Goal: Task Accomplishment & Management: Use online tool/utility

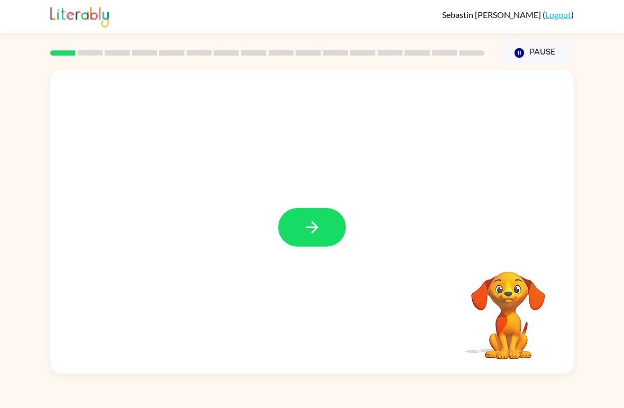
click at [307, 225] on icon "button" at bounding box center [312, 227] width 19 height 19
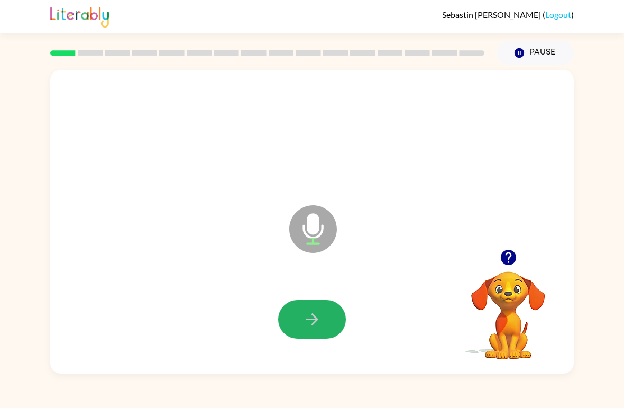
click at [328, 325] on button "button" at bounding box center [312, 319] width 68 height 39
click at [298, 316] on button "button" at bounding box center [312, 319] width 68 height 39
click at [298, 314] on button "button" at bounding box center [312, 319] width 68 height 39
click at [308, 320] on icon "button" at bounding box center [312, 319] width 12 height 12
click at [315, 324] on icon "button" at bounding box center [312, 319] width 19 height 19
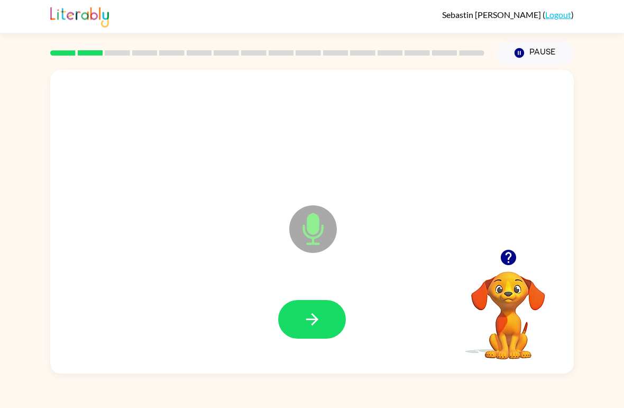
click at [313, 318] on icon "button" at bounding box center [312, 319] width 19 height 19
click at [321, 316] on icon "button" at bounding box center [312, 319] width 19 height 19
click at [325, 323] on button "button" at bounding box center [312, 319] width 68 height 39
click at [318, 320] on icon "button" at bounding box center [312, 319] width 19 height 19
click at [312, 323] on icon "button" at bounding box center [312, 319] width 19 height 19
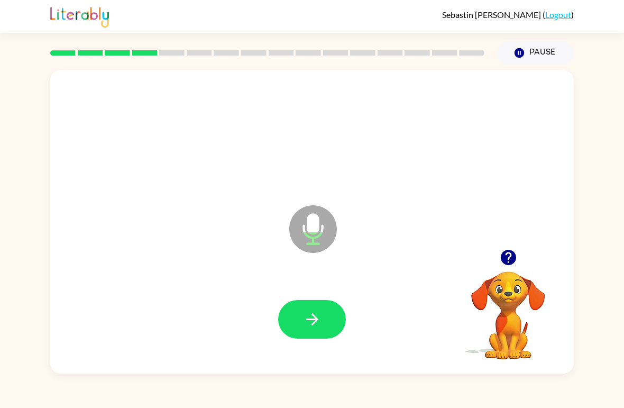
click at [307, 320] on icon "button" at bounding box center [312, 319] width 12 height 12
click at [317, 310] on icon "button" at bounding box center [312, 319] width 19 height 19
click at [332, 316] on button "button" at bounding box center [312, 319] width 68 height 39
click at [286, 317] on button "button" at bounding box center [312, 319] width 68 height 39
click at [285, 301] on div at bounding box center [312, 319] width 68 height 39
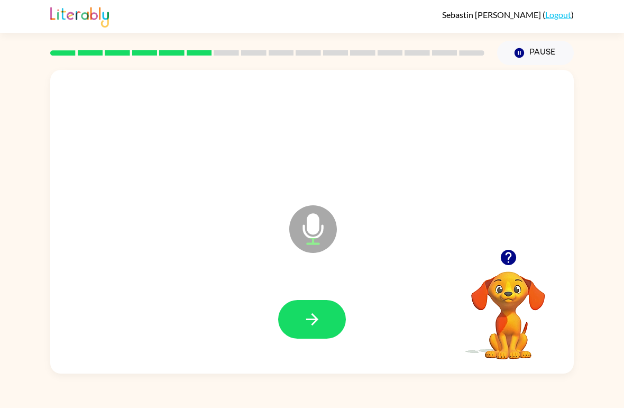
click at [319, 333] on button "button" at bounding box center [312, 319] width 68 height 39
click at [315, 325] on icon "button" at bounding box center [312, 319] width 19 height 19
click at [312, 321] on icon "button" at bounding box center [312, 319] width 12 height 12
click at [331, 317] on button "button" at bounding box center [312, 319] width 68 height 39
click at [307, 324] on icon "button" at bounding box center [312, 319] width 19 height 19
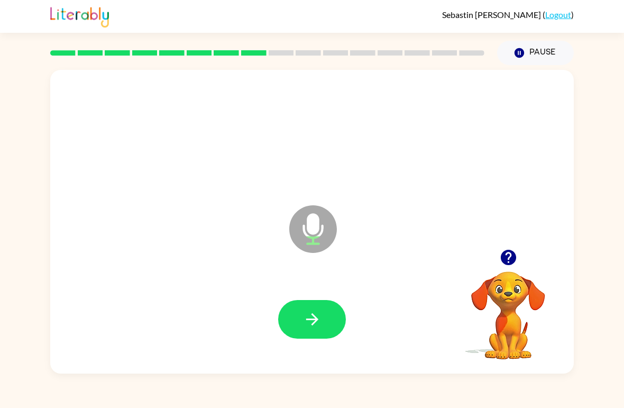
click at [316, 321] on icon "button" at bounding box center [312, 319] width 12 height 12
click at [312, 315] on icon "button" at bounding box center [312, 319] width 12 height 12
click at [307, 333] on button "button" at bounding box center [312, 319] width 68 height 39
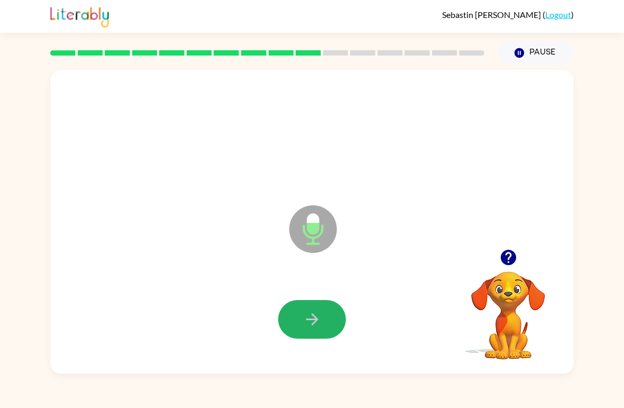
click at [307, 319] on icon "button" at bounding box center [312, 319] width 12 height 12
click at [307, 310] on icon "button" at bounding box center [312, 319] width 19 height 19
click at [306, 319] on icon "button" at bounding box center [312, 319] width 19 height 19
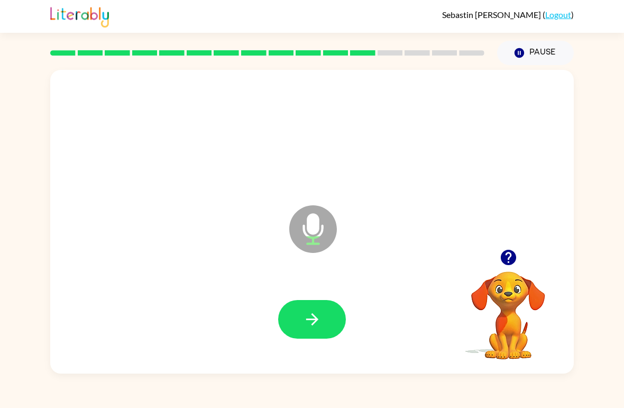
click at [309, 321] on icon "button" at bounding box center [312, 319] width 19 height 19
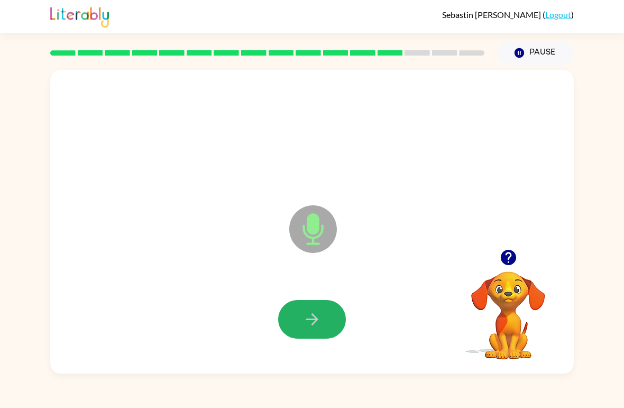
click at [329, 316] on button "button" at bounding box center [312, 319] width 68 height 39
click at [309, 318] on icon "button" at bounding box center [312, 319] width 19 height 19
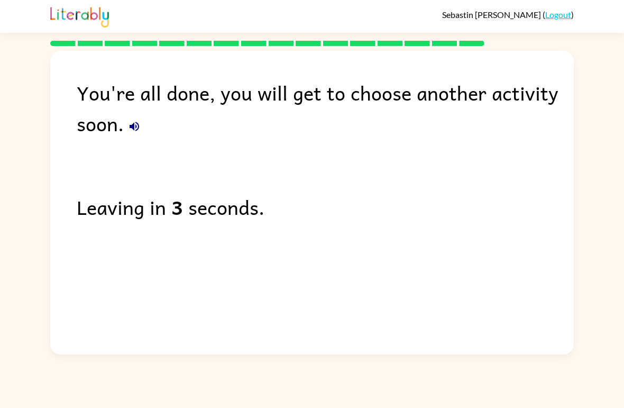
click at [568, 12] on link "Logout" at bounding box center [558, 15] width 26 height 10
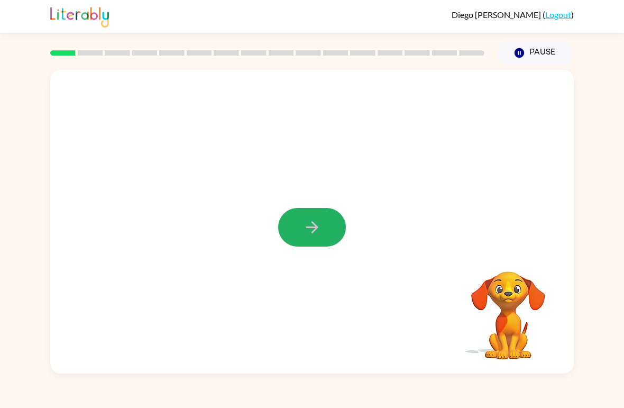
click at [330, 222] on button "button" at bounding box center [312, 227] width 68 height 39
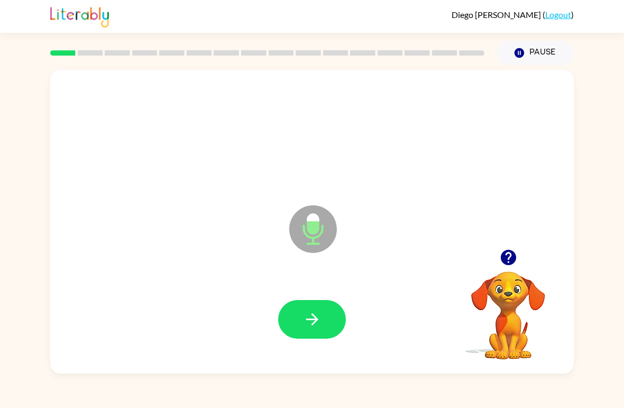
click at [306, 309] on button "button" at bounding box center [312, 319] width 68 height 39
click at [308, 320] on icon "button" at bounding box center [312, 319] width 12 height 12
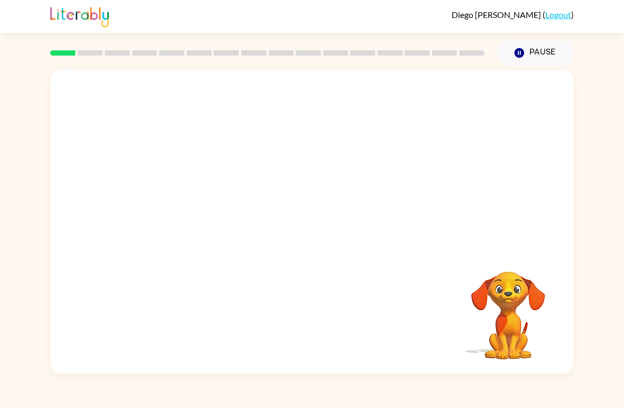
click at [165, 404] on div "Diego Azcarraga-Perez ( Logout ) Pause Pause Your browser must support playing …" at bounding box center [312, 204] width 624 height 408
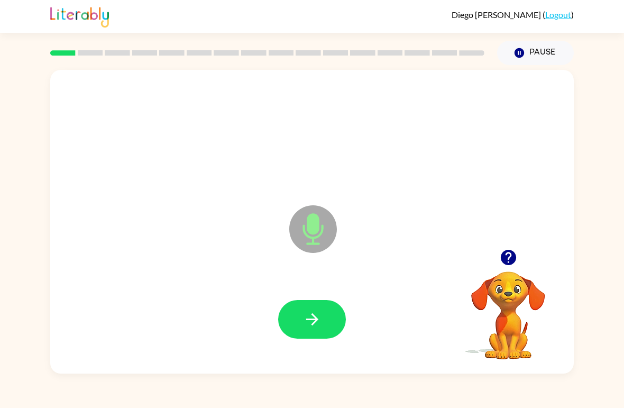
click at [286, 313] on button "button" at bounding box center [312, 319] width 68 height 39
click at [297, 330] on button "button" at bounding box center [312, 319] width 68 height 39
click at [298, 326] on button "button" at bounding box center [312, 319] width 68 height 39
click at [289, 324] on button "button" at bounding box center [312, 319] width 68 height 39
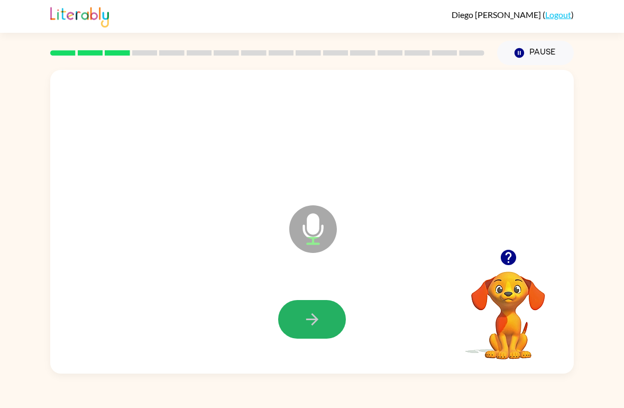
click at [309, 310] on button "button" at bounding box center [312, 319] width 68 height 39
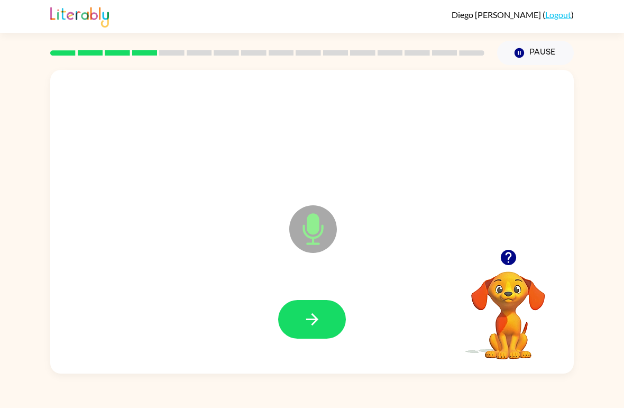
click at [317, 322] on icon "button" at bounding box center [312, 319] width 19 height 19
click at [315, 324] on icon "button" at bounding box center [312, 319] width 19 height 19
click at [307, 322] on icon "button" at bounding box center [312, 319] width 19 height 19
click at [309, 316] on icon "button" at bounding box center [312, 319] width 19 height 19
click at [315, 308] on button "button" at bounding box center [312, 319] width 68 height 39
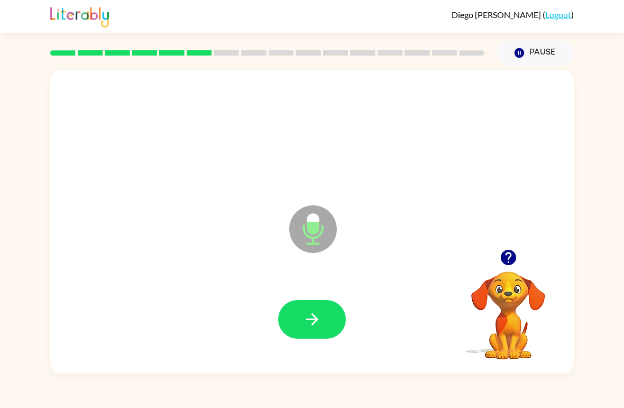
click at [306, 326] on icon "button" at bounding box center [312, 319] width 19 height 19
click at [313, 312] on icon "button" at bounding box center [312, 319] width 19 height 19
click at [318, 324] on icon "button" at bounding box center [312, 319] width 19 height 19
click at [310, 317] on icon "button" at bounding box center [312, 319] width 19 height 19
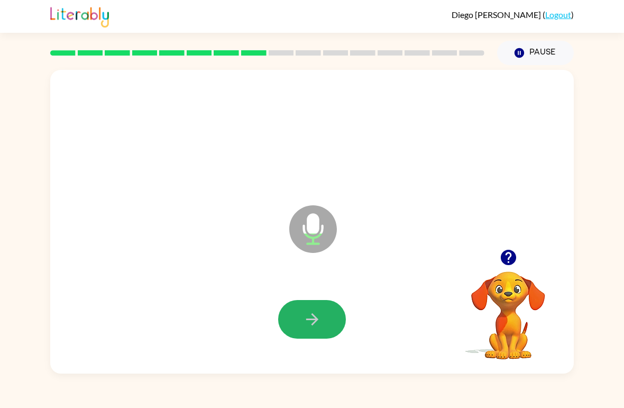
click at [306, 318] on icon "button" at bounding box center [312, 319] width 19 height 19
click at [301, 327] on button "button" at bounding box center [312, 319] width 68 height 39
click at [300, 331] on button "button" at bounding box center [312, 319] width 68 height 39
click at [308, 323] on icon "button" at bounding box center [312, 319] width 19 height 19
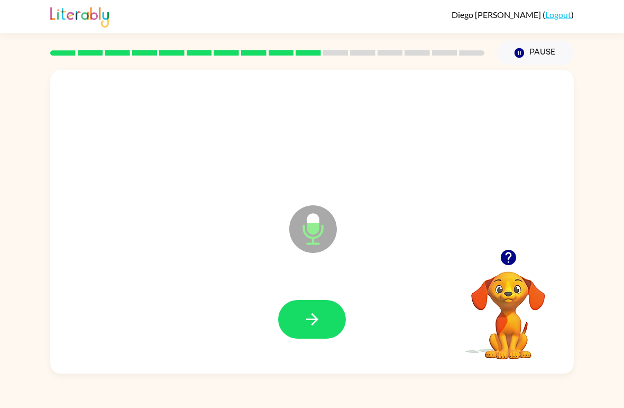
click at [306, 322] on icon "button" at bounding box center [312, 319] width 19 height 19
click at [310, 314] on icon "button" at bounding box center [312, 319] width 19 height 19
click at [307, 315] on icon "button" at bounding box center [312, 319] width 19 height 19
click at [327, 302] on button "button" at bounding box center [312, 319] width 68 height 39
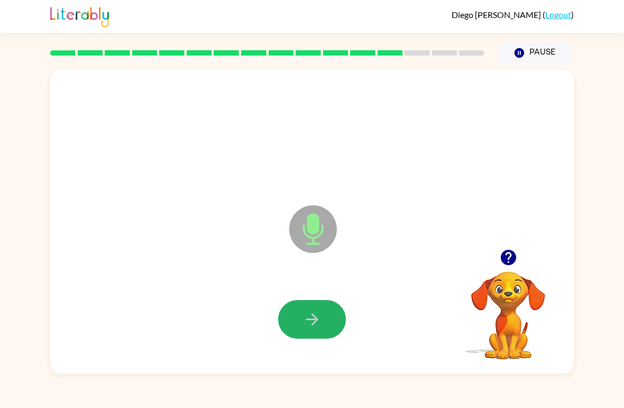
click at [305, 316] on icon "button" at bounding box center [312, 319] width 19 height 19
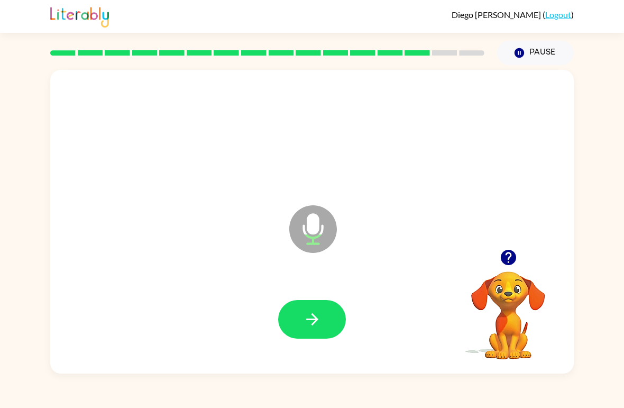
click at [308, 323] on icon "button" at bounding box center [312, 319] width 19 height 19
click at [302, 311] on button "button" at bounding box center [312, 319] width 68 height 39
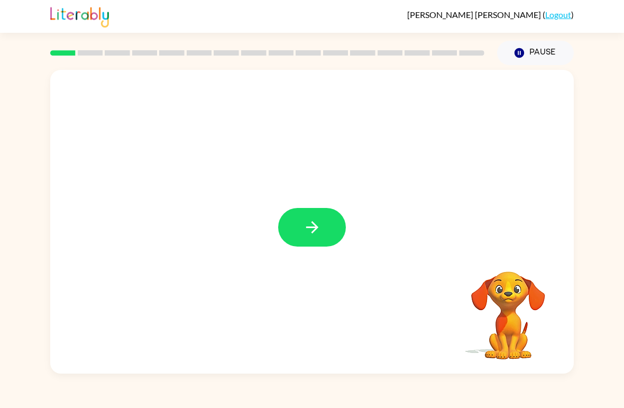
click at [310, 236] on icon "button" at bounding box center [312, 227] width 19 height 19
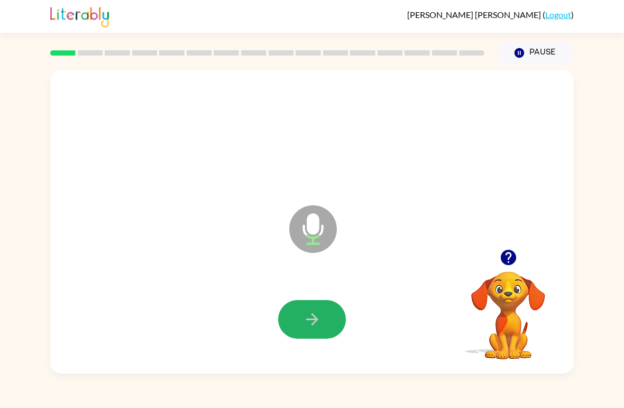
click at [318, 319] on icon "button" at bounding box center [312, 319] width 19 height 19
click at [308, 320] on icon "button" at bounding box center [312, 319] width 12 height 12
click at [308, 325] on icon "button" at bounding box center [312, 319] width 19 height 19
click at [295, 334] on button "button" at bounding box center [312, 319] width 68 height 39
click at [314, 316] on icon "button" at bounding box center [312, 319] width 12 height 12
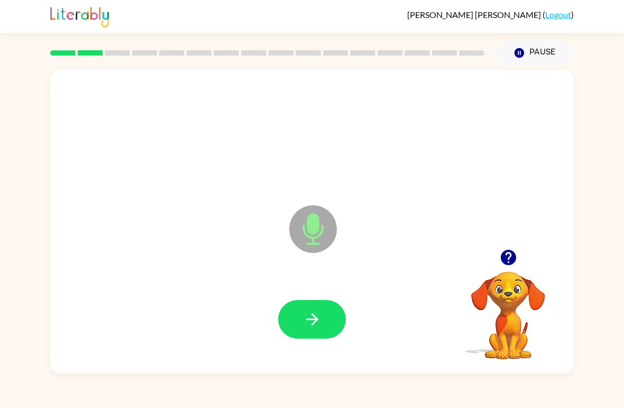
click at [314, 324] on icon "button" at bounding box center [312, 319] width 19 height 19
click at [307, 313] on icon "button" at bounding box center [312, 319] width 19 height 19
click at [293, 319] on button "button" at bounding box center [312, 319] width 68 height 39
click at [310, 312] on icon "button" at bounding box center [312, 319] width 19 height 19
click at [294, 321] on button "button" at bounding box center [312, 319] width 68 height 39
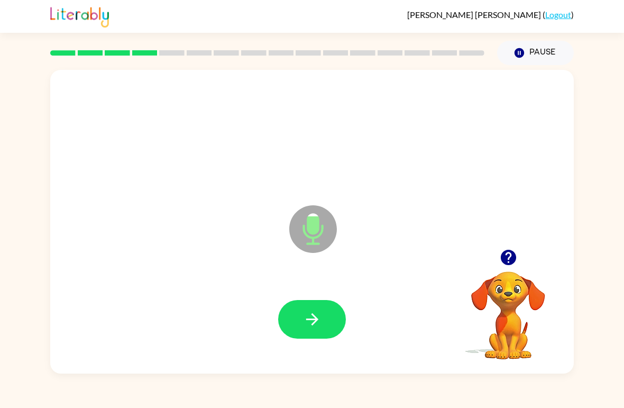
click at [312, 313] on icon "button" at bounding box center [312, 319] width 19 height 19
click at [307, 308] on button "button" at bounding box center [312, 319] width 68 height 39
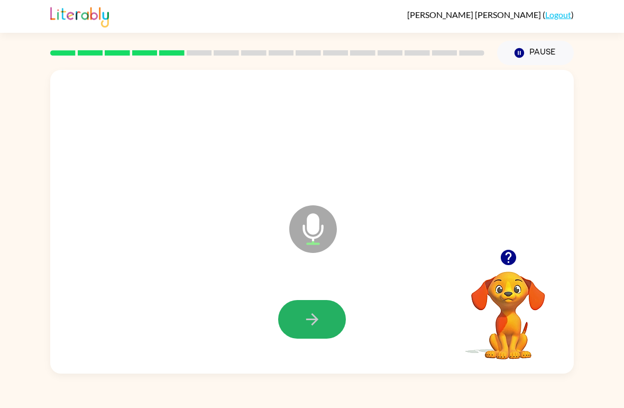
click at [326, 304] on button "button" at bounding box center [312, 319] width 68 height 39
click at [314, 319] on icon "button" at bounding box center [312, 319] width 19 height 19
click at [306, 321] on icon "button" at bounding box center [312, 319] width 12 height 12
click at [308, 322] on icon "button" at bounding box center [312, 319] width 19 height 19
click at [292, 336] on button "button" at bounding box center [312, 319] width 68 height 39
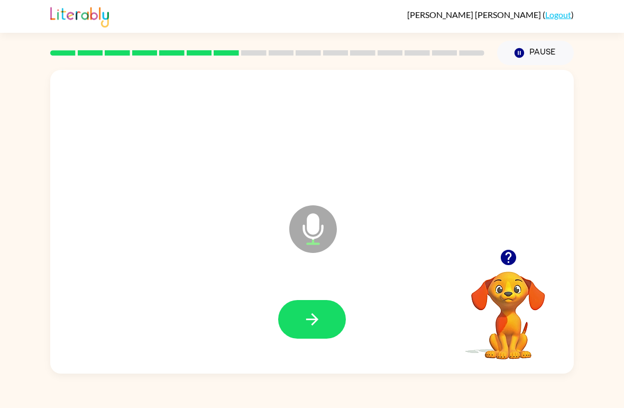
click at [310, 316] on icon "button" at bounding box center [312, 319] width 19 height 19
click at [321, 320] on icon "button" at bounding box center [312, 319] width 19 height 19
click at [312, 327] on icon "button" at bounding box center [312, 319] width 19 height 19
click at [310, 334] on button "button" at bounding box center [312, 319] width 68 height 39
click at [301, 322] on button "button" at bounding box center [312, 319] width 68 height 39
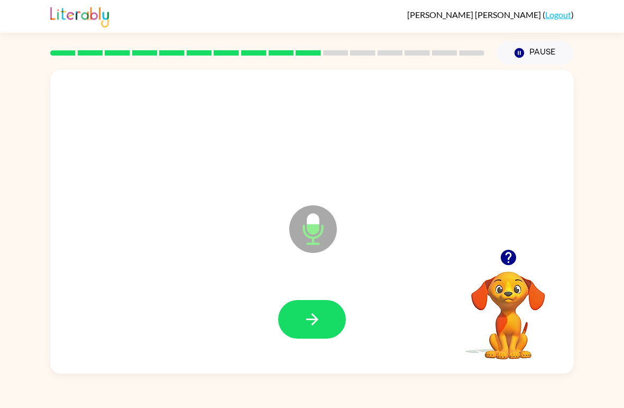
click at [306, 310] on icon "button" at bounding box center [312, 319] width 19 height 19
click at [329, 309] on button "button" at bounding box center [312, 319] width 68 height 39
click at [317, 315] on icon "button" at bounding box center [312, 319] width 19 height 19
click at [307, 316] on icon "button" at bounding box center [312, 319] width 19 height 19
click at [294, 320] on button "button" at bounding box center [312, 319] width 68 height 39
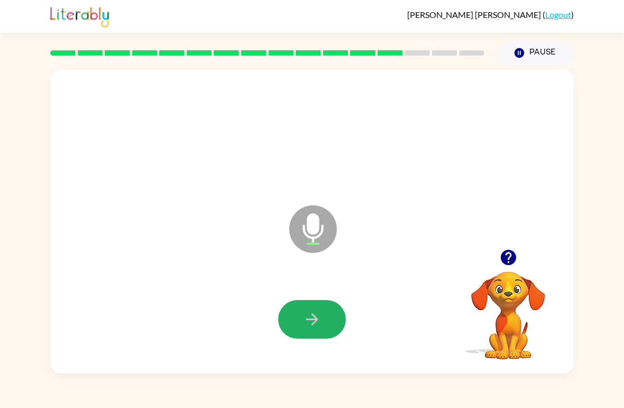
click at [316, 325] on icon "button" at bounding box center [312, 319] width 19 height 19
click at [316, 313] on icon "button" at bounding box center [312, 319] width 19 height 19
click at [311, 327] on icon "button" at bounding box center [312, 319] width 19 height 19
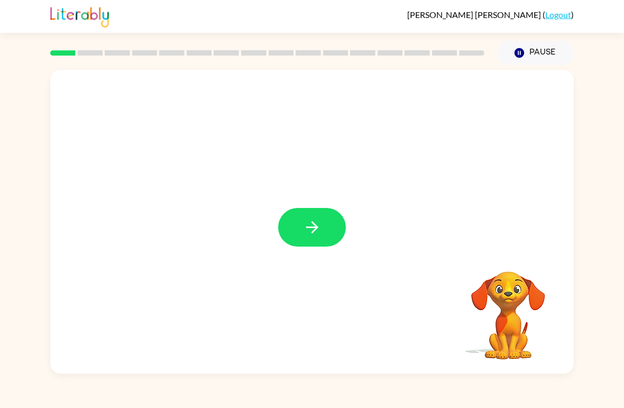
click at [305, 228] on icon "button" at bounding box center [312, 227] width 19 height 19
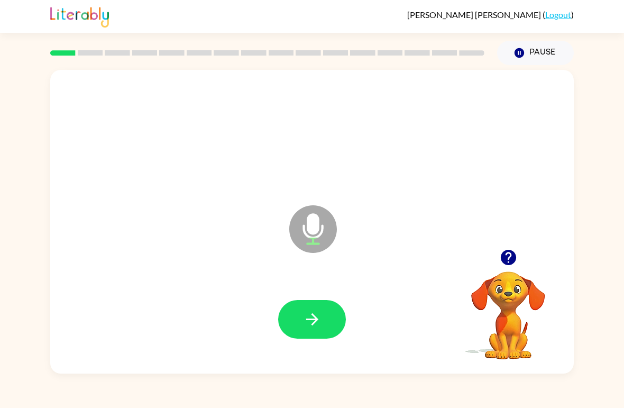
click at [292, 321] on button "button" at bounding box center [312, 319] width 68 height 39
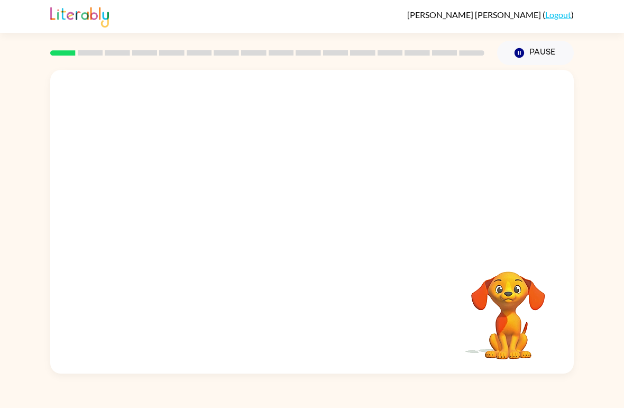
click at [487, 322] on video "Your browser must support playing .mp4 files to use Literably. Please try using…" at bounding box center [508, 308] width 106 height 106
click at [487, 321] on video "Your browser must support playing .mp4 files to use Literably. Please try using…" at bounding box center [508, 308] width 106 height 106
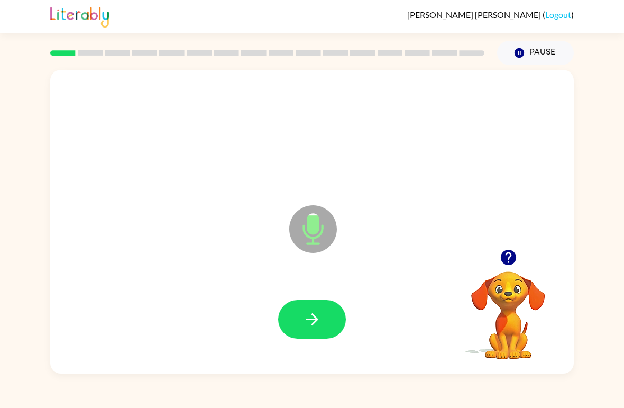
click at [307, 310] on icon "button" at bounding box center [312, 319] width 19 height 19
click at [306, 319] on icon "button" at bounding box center [312, 319] width 19 height 19
click at [305, 318] on icon "button" at bounding box center [312, 319] width 19 height 19
click at [316, 318] on icon "button" at bounding box center [312, 319] width 12 height 12
click at [310, 300] on button "button" at bounding box center [312, 319] width 68 height 39
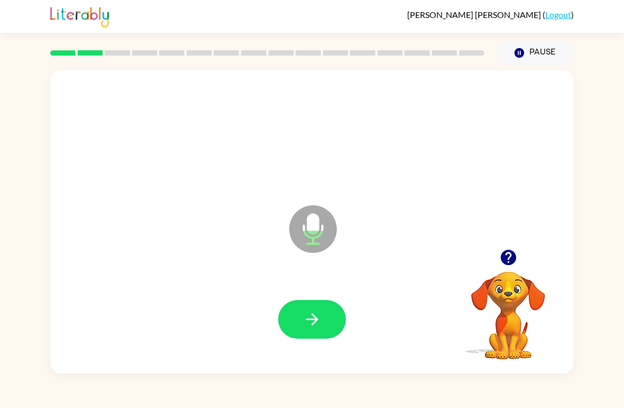
click at [313, 312] on icon "button" at bounding box center [312, 319] width 19 height 19
click at [314, 313] on icon "button" at bounding box center [312, 319] width 19 height 19
click at [306, 314] on icon "button" at bounding box center [312, 319] width 19 height 19
click at [307, 318] on icon "button" at bounding box center [312, 319] width 19 height 19
click at [320, 314] on icon "button" at bounding box center [312, 319] width 19 height 19
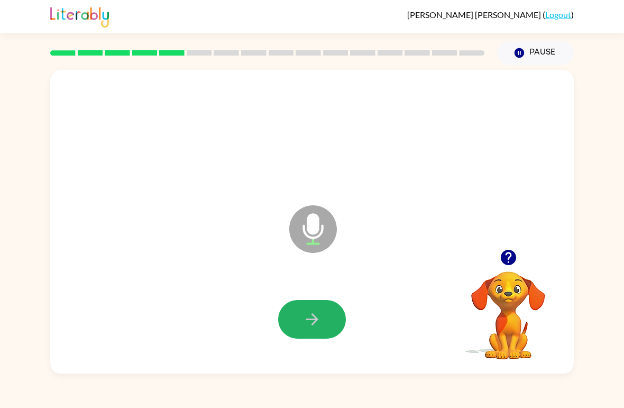
click at [316, 327] on icon "button" at bounding box center [312, 319] width 19 height 19
click at [304, 318] on icon "button" at bounding box center [312, 319] width 19 height 19
click at [325, 334] on button "button" at bounding box center [312, 319] width 68 height 39
click at [313, 319] on icon "button" at bounding box center [312, 319] width 12 height 12
click at [315, 330] on button "button" at bounding box center [312, 319] width 68 height 39
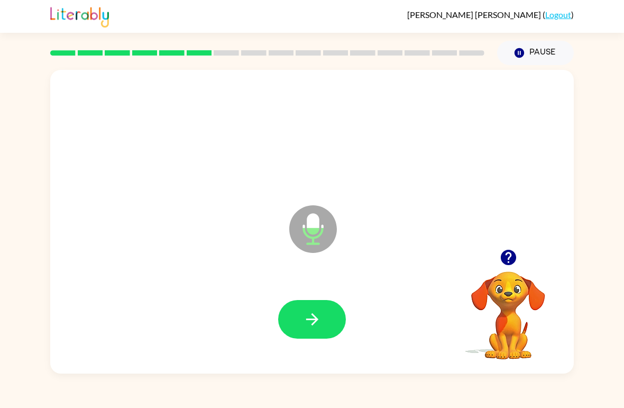
click at [309, 324] on icon "button" at bounding box center [312, 319] width 19 height 19
click at [326, 330] on button "button" at bounding box center [312, 319] width 68 height 39
click at [300, 325] on button "button" at bounding box center [312, 319] width 68 height 39
click at [321, 318] on icon "button" at bounding box center [312, 319] width 19 height 19
click at [317, 313] on icon "button" at bounding box center [312, 319] width 19 height 19
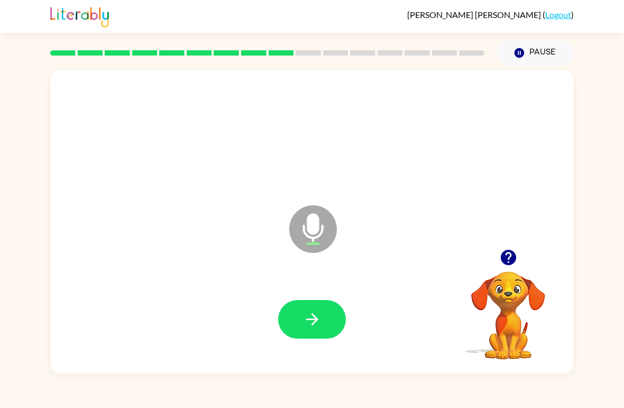
click at [309, 345] on div at bounding box center [312, 319] width 502 height 87
click at [317, 320] on icon "button" at bounding box center [312, 319] width 12 height 12
click at [318, 321] on icon "button" at bounding box center [312, 319] width 19 height 19
click at [332, 308] on button "button" at bounding box center [312, 319] width 68 height 39
click at [327, 301] on button "button" at bounding box center [312, 319] width 68 height 39
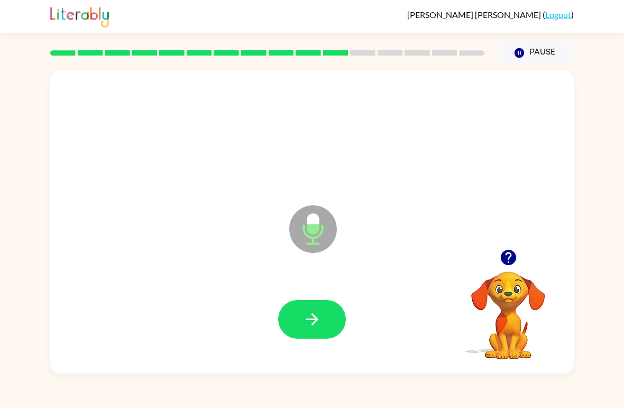
click at [318, 317] on icon "button" at bounding box center [312, 319] width 19 height 19
click at [315, 316] on icon "button" at bounding box center [312, 319] width 12 height 12
click at [310, 308] on button "button" at bounding box center [312, 319] width 68 height 39
click at [317, 307] on button "button" at bounding box center [312, 319] width 68 height 39
click at [300, 322] on button "button" at bounding box center [312, 319] width 68 height 39
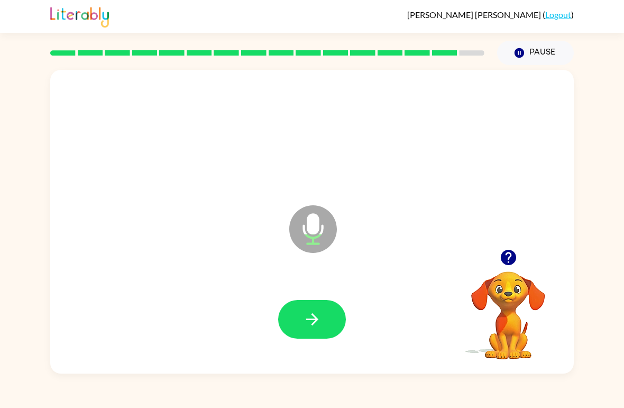
click at [313, 316] on icon "button" at bounding box center [312, 319] width 12 height 12
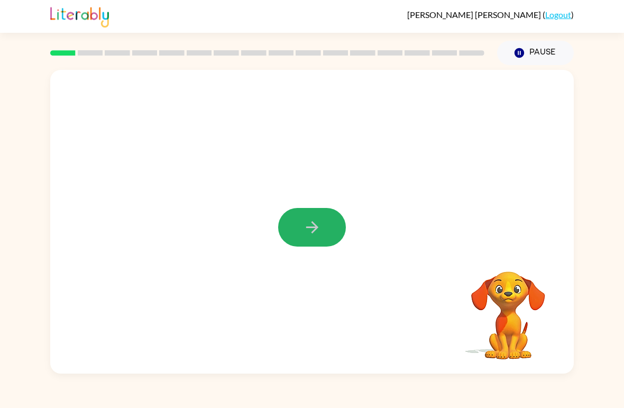
click at [317, 223] on icon "button" at bounding box center [312, 227] width 19 height 19
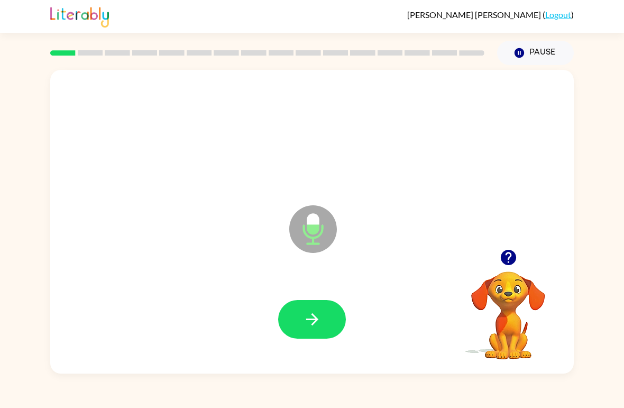
click at [310, 322] on icon "button" at bounding box center [312, 319] width 19 height 19
click at [319, 309] on button "button" at bounding box center [312, 319] width 68 height 39
click at [317, 325] on icon "button" at bounding box center [312, 319] width 19 height 19
click at [304, 318] on icon "button" at bounding box center [312, 319] width 19 height 19
click at [314, 317] on icon "button" at bounding box center [312, 319] width 12 height 12
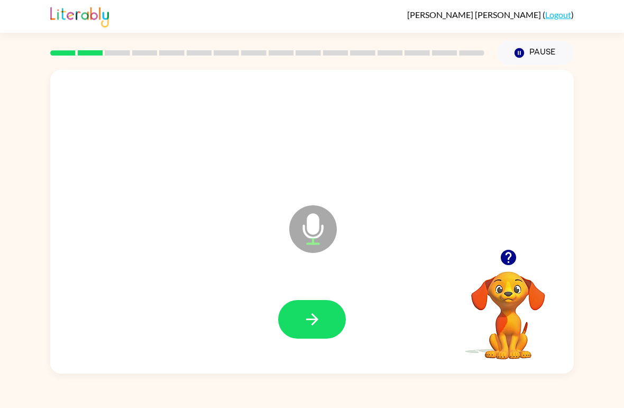
click at [263, 239] on div "Microphone The Microphone is here when it is your turn to talk" at bounding box center [312, 222] width 524 height 304
click at [305, 323] on icon "button" at bounding box center [312, 319] width 19 height 19
click at [314, 309] on button "button" at bounding box center [312, 319] width 68 height 39
click at [304, 319] on icon "button" at bounding box center [312, 319] width 19 height 19
click at [313, 317] on icon "button" at bounding box center [312, 319] width 19 height 19
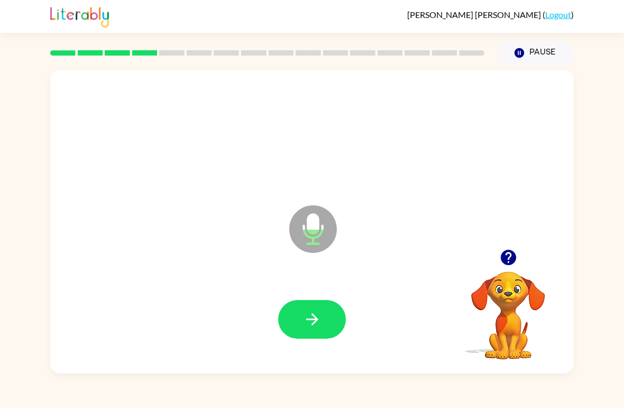
click at [315, 333] on button "button" at bounding box center [312, 319] width 68 height 39
click at [318, 314] on icon "button" at bounding box center [312, 319] width 19 height 19
click at [287, 324] on button "button" at bounding box center [312, 319] width 68 height 39
click at [324, 307] on button "button" at bounding box center [312, 319] width 68 height 39
click at [307, 325] on icon "button" at bounding box center [312, 319] width 19 height 19
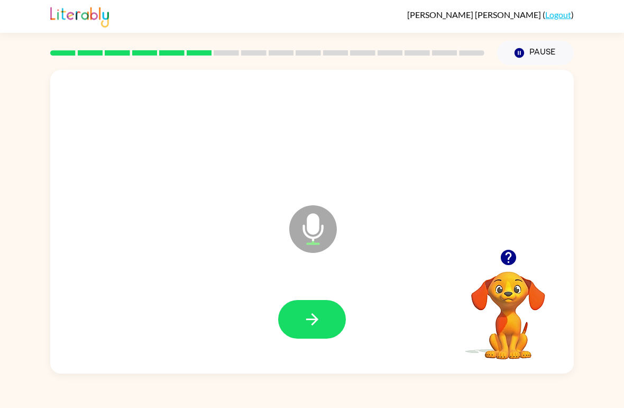
click at [315, 324] on icon "button" at bounding box center [312, 319] width 19 height 19
click at [312, 321] on icon "button" at bounding box center [312, 319] width 19 height 19
click at [310, 327] on icon "button" at bounding box center [312, 319] width 19 height 19
click at [313, 317] on icon "button" at bounding box center [312, 319] width 19 height 19
click at [323, 317] on button "button" at bounding box center [312, 319] width 68 height 39
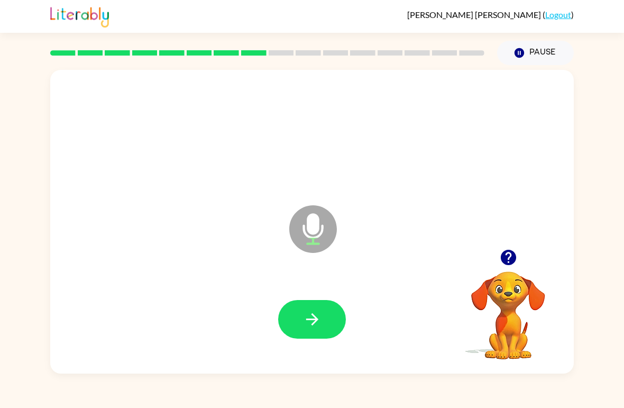
click at [308, 309] on button "button" at bounding box center [312, 319] width 68 height 39
click at [318, 309] on button "button" at bounding box center [312, 319] width 68 height 39
click at [304, 323] on icon "button" at bounding box center [312, 319] width 19 height 19
click at [318, 325] on icon "button" at bounding box center [312, 319] width 19 height 19
click at [321, 312] on icon "button" at bounding box center [312, 319] width 19 height 19
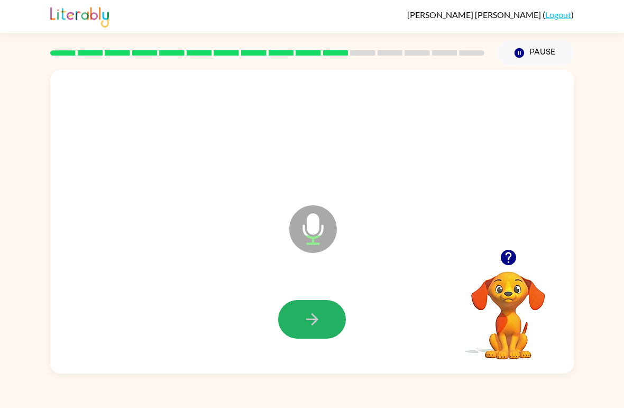
click at [340, 323] on button "button" at bounding box center [312, 319] width 68 height 39
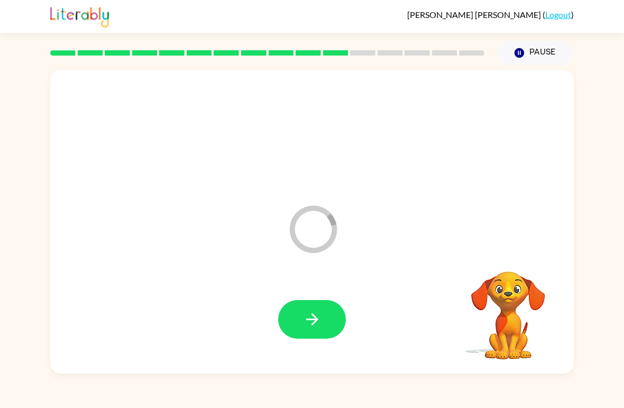
click at [301, 324] on button "button" at bounding box center [312, 319] width 68 height 39
click at [309, 326] on icon "button" at bounding box center [312, 319] width 19 height 19
click at [329, 326] on button "button" at bounding box center [312, 319] width 68 height 39
click at [326, 334] on button "button" at bounding box center [312, 319] width 68 height 39
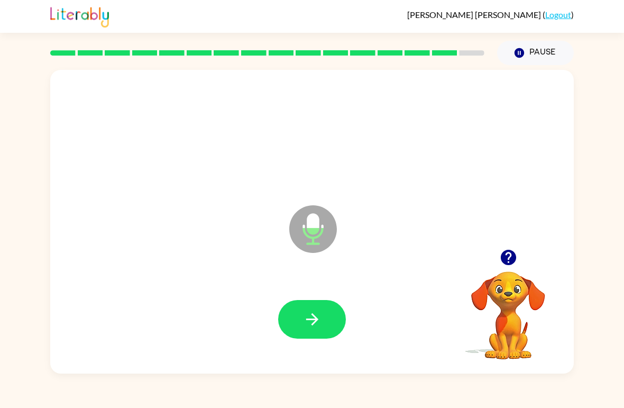
click at [319, 338] on button "button" at bounding box center [312, 319] width 68 height 39
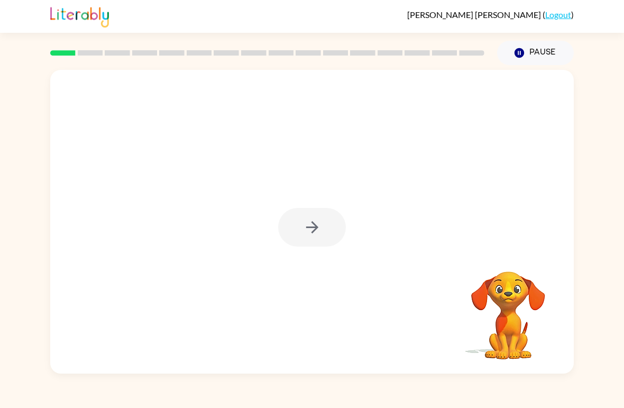
click at [470, 49] on div at bounding box center [267, 52] width 447 height 37
click at [319, 231] on icon "button" at bounding box center [312, 227] width 19 height 19
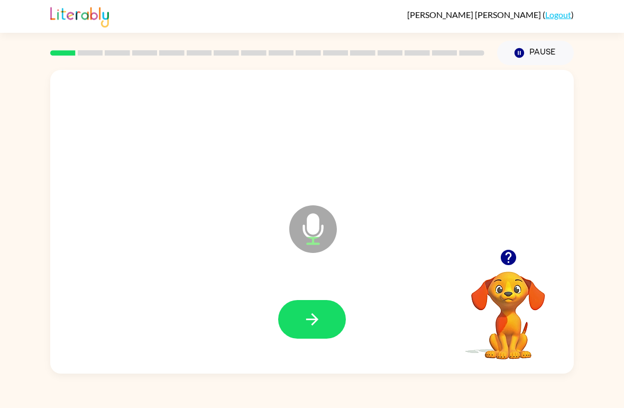
click at [306, 326] on icon "button" at bounding box center [312, 319] width 19 height 19
click at [301, 318] on button "button" at bounding box center [312, 319] width 68 height 39
click at [279, 315] on button "button" at bounding box center [312, 319] width 68 height 39
click at [340, 310] on button "button" at bounding box center [312, 319] width 68 height 39
click at [307, 325] on icon "button" at bounding box center [312, 319] width 19 height 19
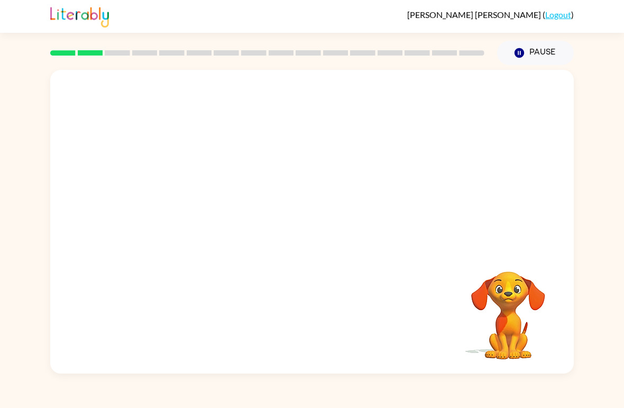
click at [518, 50] on icon "button" at bounding box center [520, 53] width 10 height 10
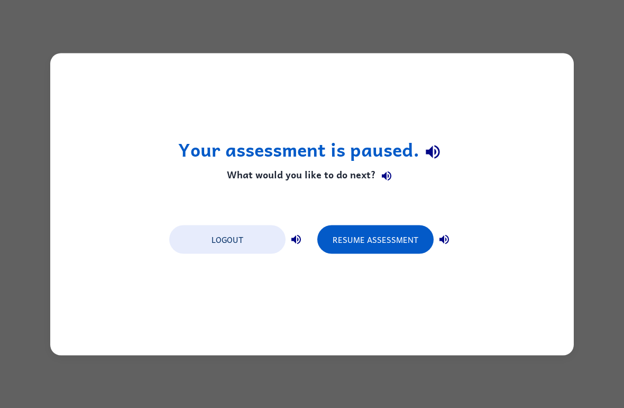
click at [374, 248] on button "Resume Assessment" at bounding box center [375, 239] width 116 height 29
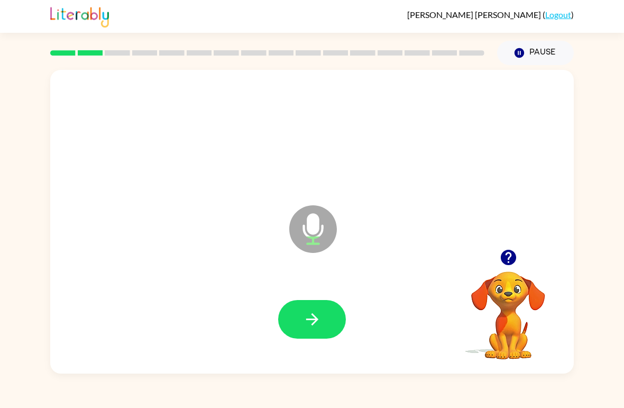
click at [290, 337] on button "button" at bounding box center [312, 319] width 68 height 39
click at [415, 231] on icon "Microphone The Microphone is here when it is your turn to talk" at bounding box center [366, 242] width 159 height 79
click at [321, 309] on button "button" at bounding box center [312, 319] width 68 height 39
click at [337, 312] on button "button" at bounding box center [312, 319] width 68 height 39
click at [310, 320] on icon "button" at bounding box center [312, 319] width 12 height 12
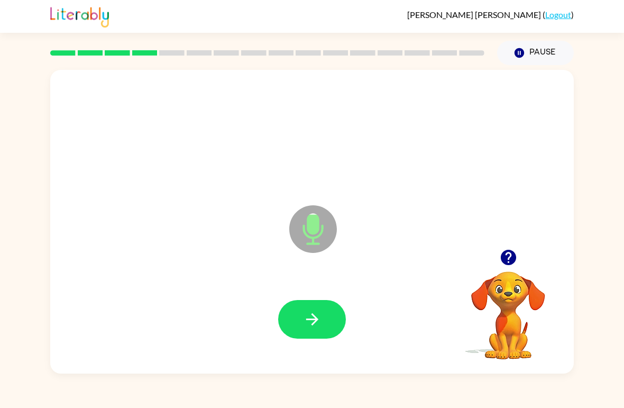
click at [318, 323] on icon "button" at bounding box center [312, 319] width 19 height 19
click at [317, 319] on icon "button" at bounding box center [312, 319] width 12 height 12
click at [313, 319] on icon "button" at bounding box center [312, 319] width 19 height 19
click at [310, 327] on icon "button" at bounding box center [312, 319] width 19 height 19
click at [299, 319] on button "button" at bounding box center [312, 319] width 68 height 39
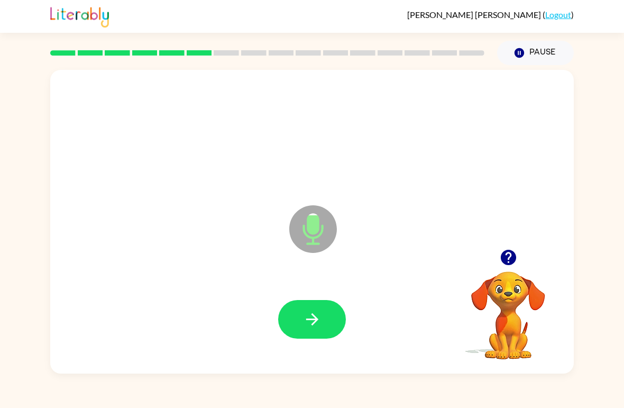
click at [325, 322] on button "button" at bounding box center [312, 319] width 68 height 39
click at [316, 327] on icon "button" at bounding box center [312, 319] width 19 height 19
click at [313, 328] on icon "button" at bounding box center [312, 319] width 19 height 19
click at [313, 321] on icon "button" at bounding box center [312, 319] width 19 height 19
click at [307, 330] on button "button" at bounding box center [312, 319] width 68 height 39
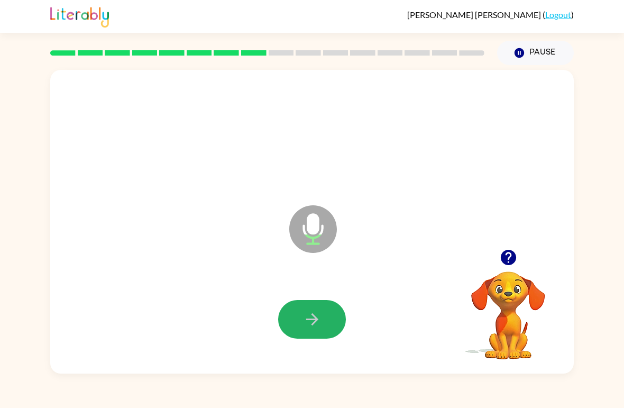
click at [325, 318] on button "button" at bounding box center [312, 319] width 68 height 39
click at [328, 330] on button "button" at bounding box center [312, 319] width 68 height 39
click at [317, 326] on icon "button" at bounding box center [312, 319] width 19 height 19
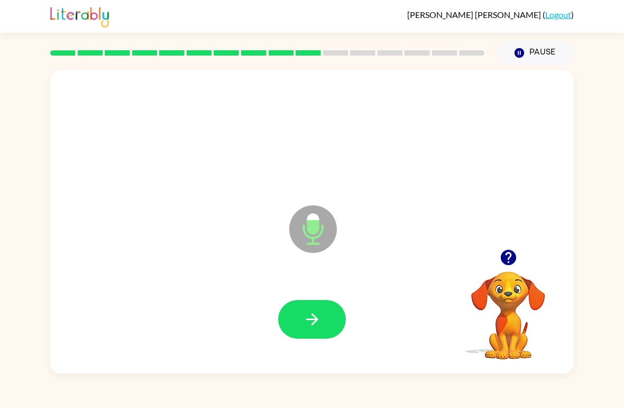
click at [340, 334] on button "button" at bounding box center [312, 319] width 68 height 39
click at [297, 330] on button "button" at bounding box center [312, 319] width 68 height 39
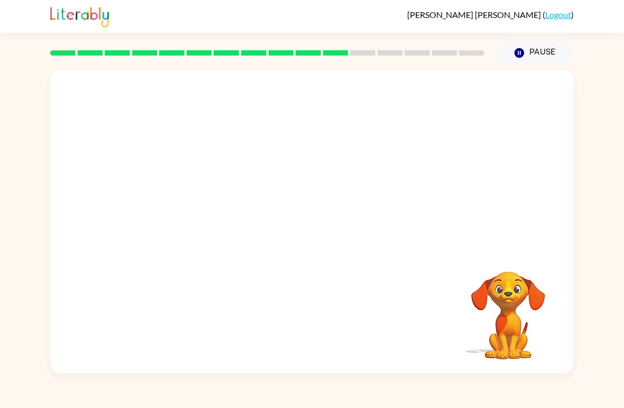
click at [606, 102] on div "Your browser must support playing .mp4 files to use Literably. Please try using…" at bounding box center [312, 219] width 624 height 308
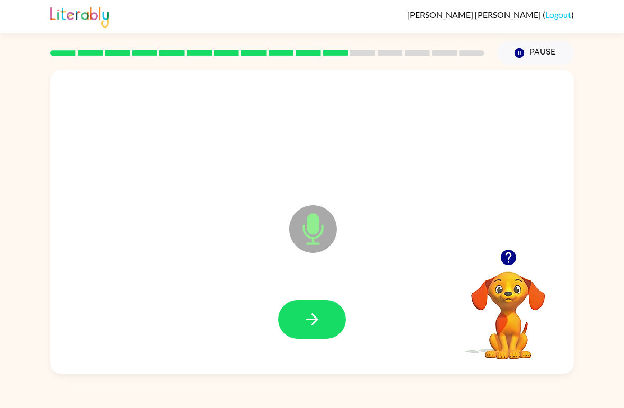
click at [310, 315] on icon "button" at bounding box center [312, 319] width 19 height 19
click at [314, 316] on icon "button" at bounding box center [312, 319] width 12 height 12
click at [292, 326] on button "button" at bounding box center [312, 319] width 68 height 39
click at [330, 326] on button "button" at bounding box center [312, 319] width 68 height 39
click at [328, 315] on button "button" at bounding box center [312, 319] width 68 height 39
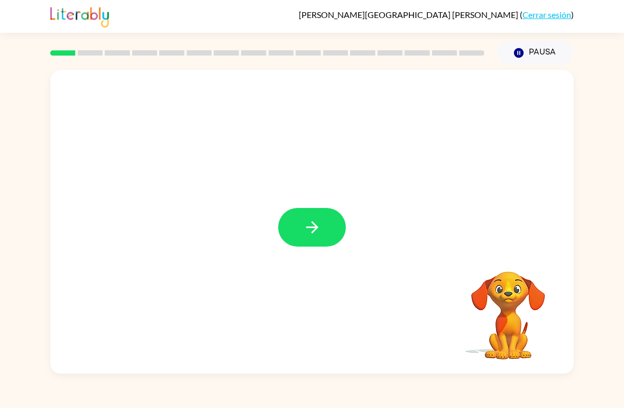
click at [333, 219] on button "button" at bounding box center [312, 227] width 68 height 39
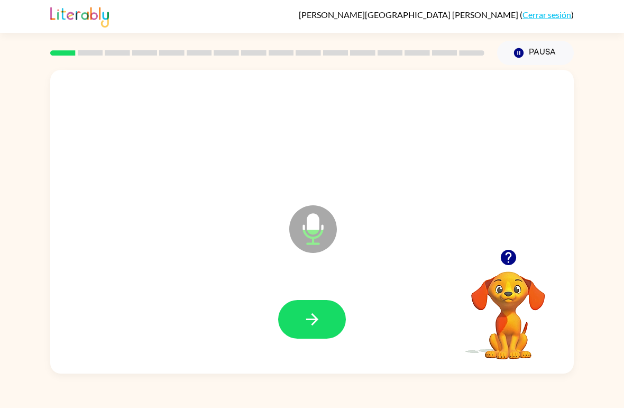
click at [317, 326] on icon "button" at bounding box center [312, 319] width 19 height 19
click at [309, 319] on icon "button" at bounding box center [312, 319] width 12 height 12
click at [298, 319] on button "button" at bounding box center [312, 319] width 68 height 39
click at [326, 315] on button "button" at bounding box center [312, 319] width 68 height 39
click at [317, 317] on icon "button" at bounding box center [312, 319] width 19 height 19
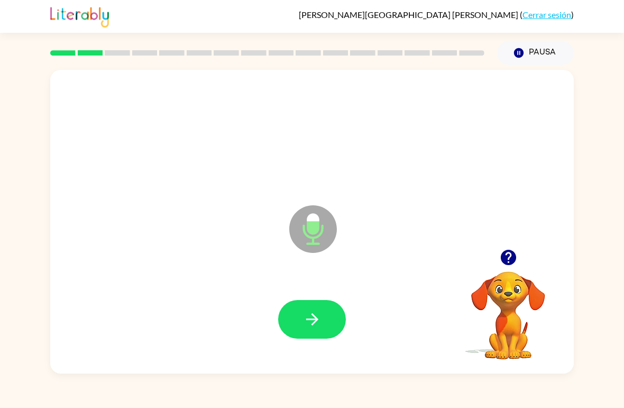
click at [301, 327] on button "button" at bounding box center [312, 319] width 68 height 39
click at [296, 327] on button "button" at bounding box center [312, 319] width 68 height 39
click at [331, 318] on button "button" at bounding box center [312, 319] width 68 height 39
click at [340, 311] on button "button" at bounding box center [312, 319] width 68 height 39
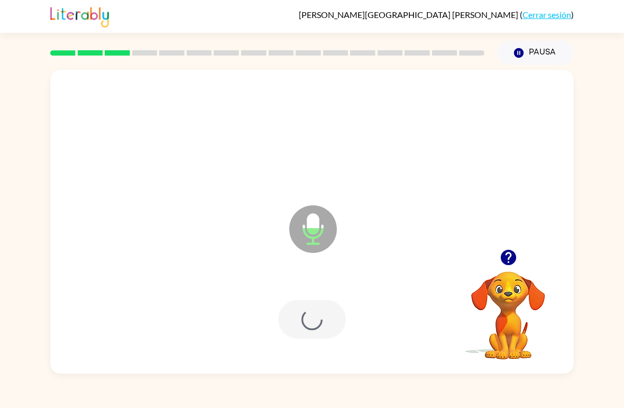
click at [339, 310] on div at bounding box center [312, 319] width 68 height 39
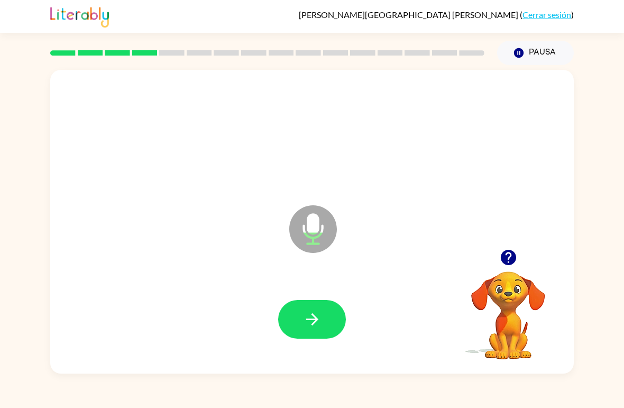
click at [318, 322] on icon "button" at bounding box center [312, 319] width 19 height 19
click at [313, 319] on icon "button" at bounding box center [312, 319] width 12 height 12
click at [315, 325] on icon "button" at bounding box center [312, 319] width 19 height 19
click at [304, 325] on icon "button" at bounding box center [312, 319] width 19 height 19
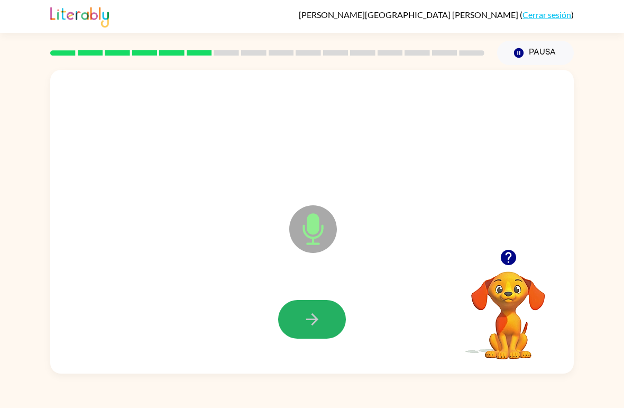
click at [319, 320] on icon "button" at bounding box center [312, 319] width 19 height 19
click at [323, 317] on button "button" at bounding box center [312, 319] width 68 height 39
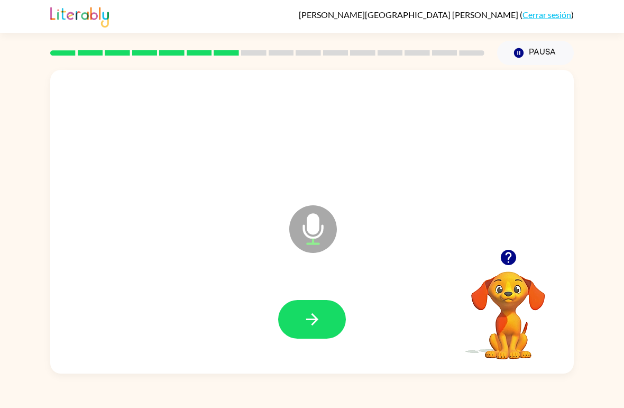
click at [315, 319] on icon "button" at bounding box center [312, 319] width 12 height 12
click at [319, 318] on icon "button" at bounding box center [312, 319] width 19 height 19
click at [316, 321] on icon "button" at bounding box center [312, 319] width 12 height 12
click at [318, 322] on icon "button" at bounding box center [312, 319] width 19 height 19
click at [309, 318] on icon "button" at bounding box center [312, 319] width 19 height 19
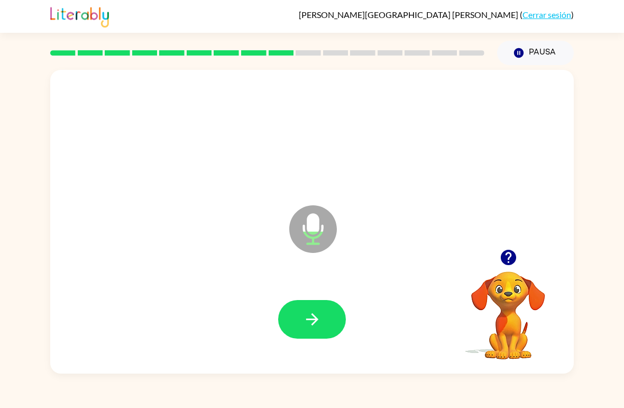
click at [313, 318] on icon "button" at bounding box center [312, 319] width 19 height 19
click at [311, 316] on icon "button" at bounding box center [312, 319] width 19 height 19
click at [294, 307] on button "button" at bounding box center [312, 319] width 68 height 39
click at [319, 310] on icon "button" at bounding box center [312, 319] width 19 height 19
click at [291, 309] on button "button" at bounding box center [312, 319] width 68 height 39
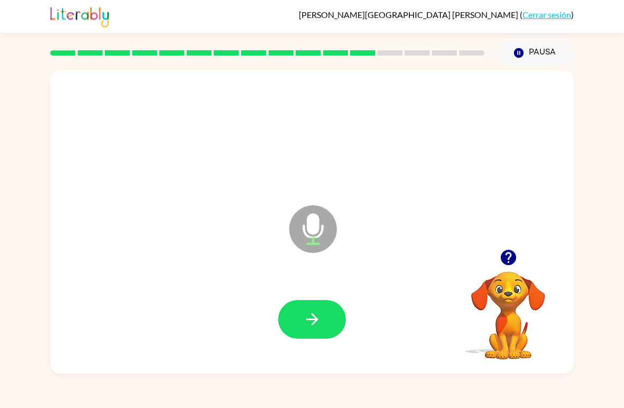
click at [298, 309] on button "button" at bounding box center [312, 319] width 68 height 39
click at [297, 325] on button "button" at bounding box center [312, 319] width 68 height 39
click at [303, 323] on icon "button" at bounding box center [312, 319] width 19 height 19
click at [301, 333] on button "button" at bounding box center [312, 319] width 68 height 39
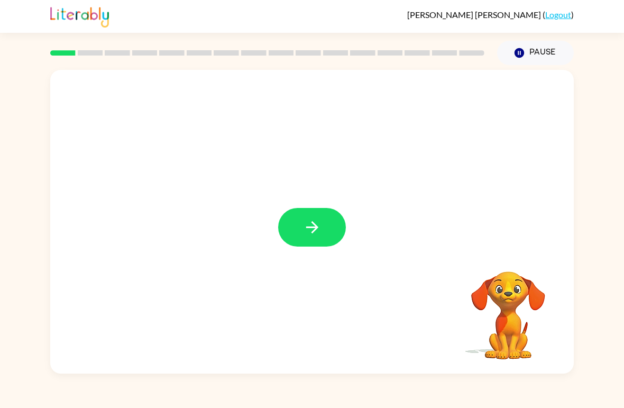
click at [304, 220] on icon "button" at bounding box center [312, 227] width 19 height 19
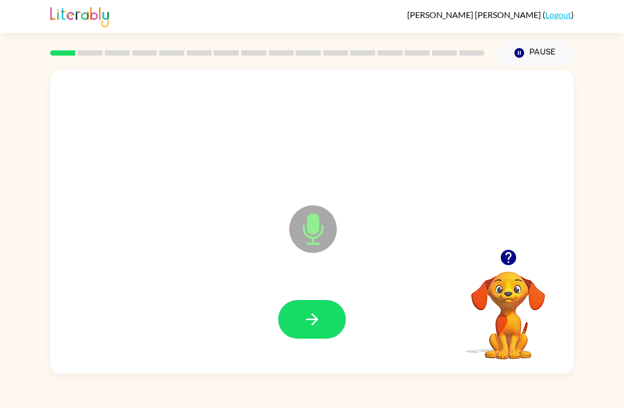
click at [313, 324] on icon "button" at bounding box center [312, 319] width 12 height 12
click at [324, 323] on button "button" at bounding box center [312, 319] width 68 height 39
click at [297, 327] on button "button" at bounding box center [312, 319] width 68 height 39
click at [336, 317] on button "button" at bounding box center [312, 319] width 68 height 39
click at [321, 321] on icon "button" at bounding box center [312, 319] width 19 height 19
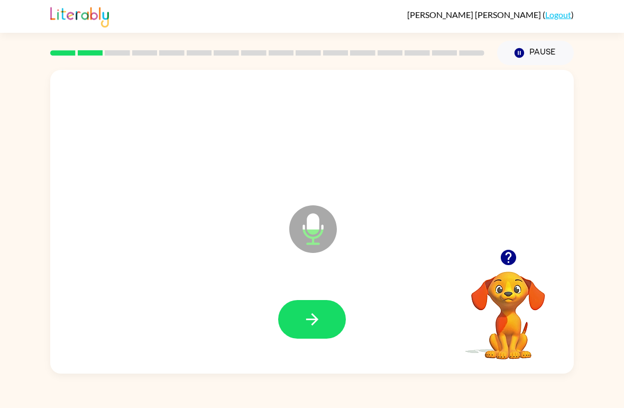
click at [300, 315] on button "button" at bounding box center [312, 319] width 68 height 39
click at [319, 318] on icon "button" at bounding box center [312, 319] width 19 height 19
click at [308, 314] on icon "button" at bounding box center [312, 319] width 19 height 19
click at [303, 317] on icon "button" at bounding box center [312, 319] width 19 height 19
click at [336, 323] on button "button" at bounding box center [312, 319] width 68 height 39
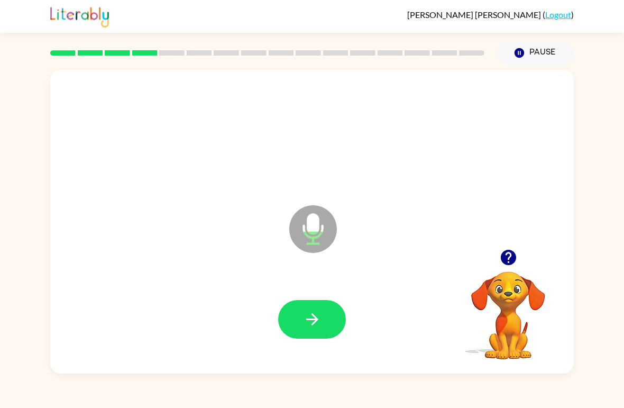
click at [298, 312] on button "button" at bounding box center [312, 319] width 68 height 39
click at [318, 323] on icon "button" at bounding box center [312, 319] width 19 height 19
click at [316, 319] on icon "button" at bounding box center [312, 319] width 12 height 12
click at [333, 320] on button "button" at bounding box center [312, 319] width 68 height 39
click at [313, 321] on icon "button" at bounding box center [312, 319] width 12 height 12
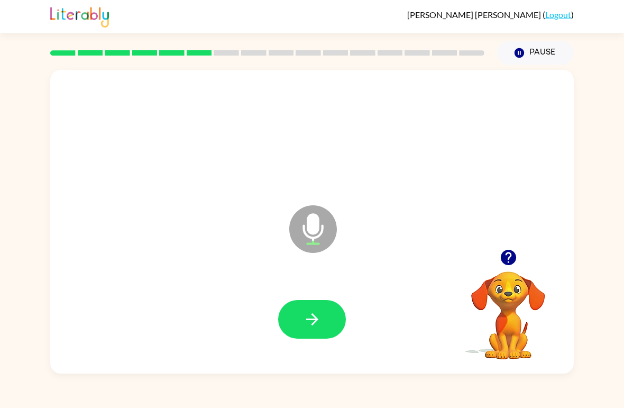
click at [319, 322] on icon "button" at bounding box center [312, 319] width 19 height 19
click at [312, 326] on icon "button" at bounding box center [312, 319] width 19 height 19
click at [336, 230] on icon at bounding box center [313, 229] width 48 height 48
click at [331, 319] on button "button" at bounding box center [312, 319] width 68 height 39
click at [322, 318] on button "button" at bounding box center [312, 319] width 68 height 39
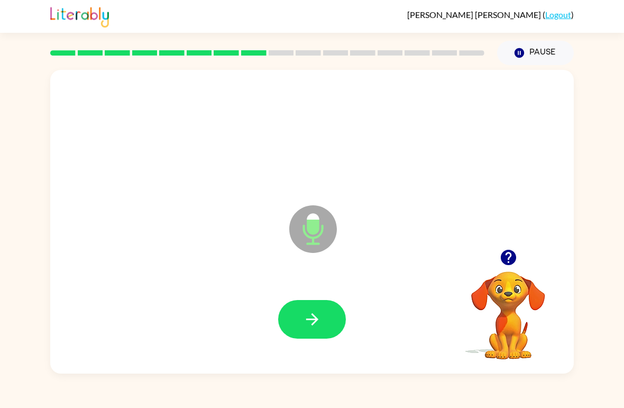
click at [320, 316] on icon "button" at bounding box center [312, 319] width 19 height 19
click at [303, 330] on button "button" at bounding box center [312, 319] width 68 height 39
click at [316, 315] on icon "button" at bounding box center [312, 319] width 19 height 19
click at [309, 313] on icon "button" at bounding box center [312, 319] width 19 height 19
click at [313, 318] on icon "button" at bounding box center [312, 319] width 19 height 19
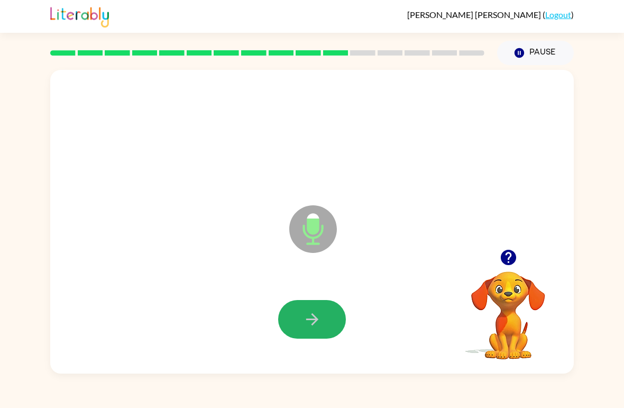
click at [310, 322] on icon "button" at bounding box center [312, 319] width 19 height 19
click at [278, 344] on div at bounding box center [312, 319] width 502 height 87
click at [312, 328] on icon "button" at bounding box center [312, 319] width 19 height 19
click at [316, 322] on icon "button" at bounding box center [312, 319] width 12 height 12
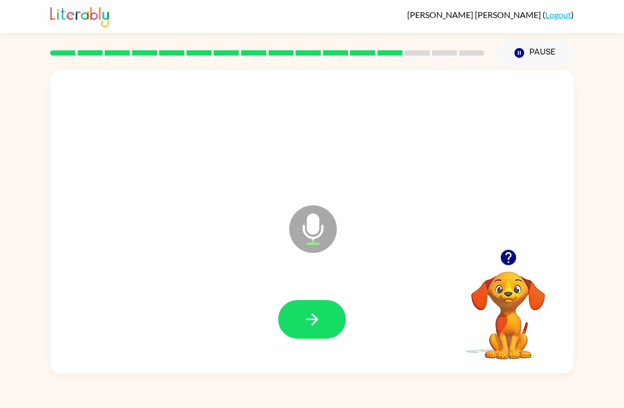
click at [322, 324] on button "button" at bounding box center [312, 319] width 68 height 39
click at [317, 317] on icon "button" at bounding box center [312, 319] width 19 height 19
click at [304, 318] on icon "button" at bounding box center [312, 319] width 19 height 19
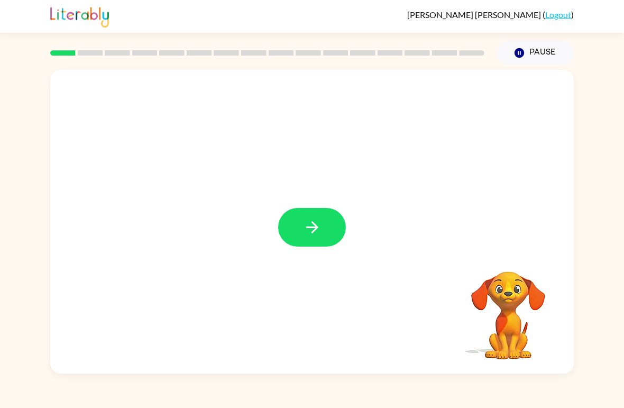
click at [304, 254] on div at bounding box center [312, 222] width 524 height 304
click at [290, 227] on button "button" at bounding box center [312, 227] width 68 height 39
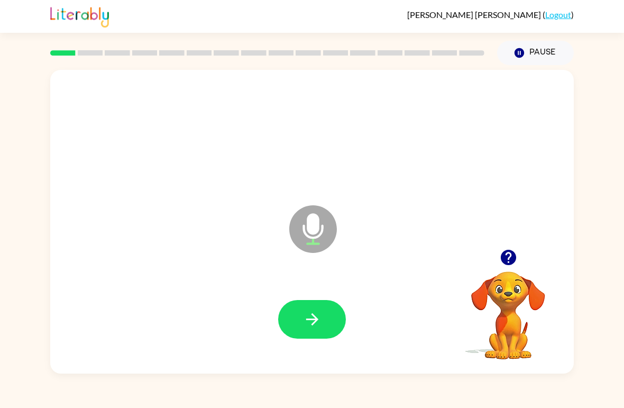
click at [300, 323] on button "button" at bounding box center [312, 319] width 68 height 39
click at [317, 321] on icon "button" at bounding box center [312, 319] width 12 height 12
click at [318, 318] on icon "button" at bounding box center [312, 319] width 19 height 19
click at [304, 318] on icon "button" at bounding box center [312, 319] width 19 height 19
click at [303, 315] on icon "button" at bounding box center [312, 319] width 19 height 19
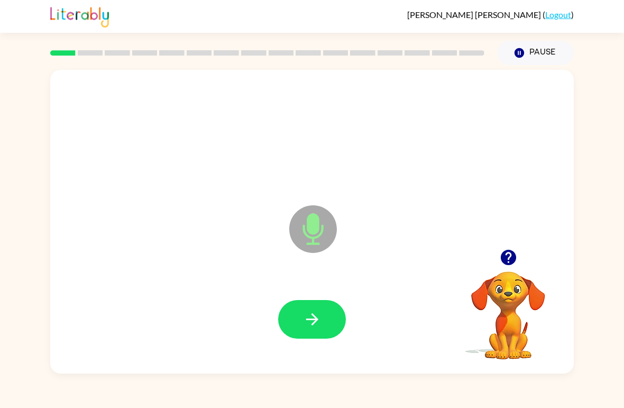
click at [300, 318] on button "button" at bounding box center [312, 319] width 68 height 39
click at [322, 323] on button "button" at bounding box center [312, 319] width 68 height 39
click at [328, 312] on button "button" at bounding box center [312, 319] width 68 height 39
click at [309, 316] on icon "button" at bounding box center [312, 319] width 19 height 19
click at [306, 321] on icon "button" at bounding box center [312, 319] width 19 height 19
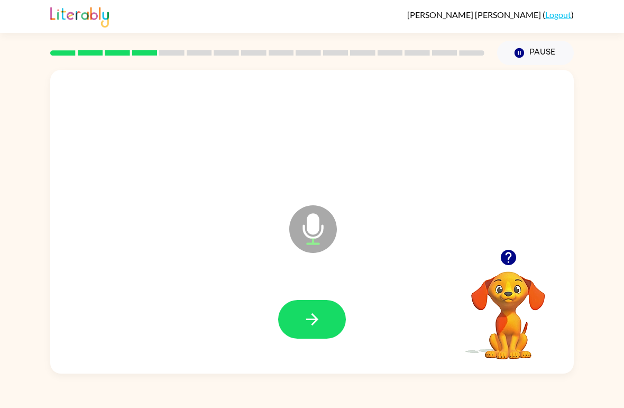
click at [318, 317] on icon "button" at bounding box center [312, 319] width 19 height 19
click at [313, 320] on icon "button" at bounding box center [312, 319] width 12 height 12
click at [316, 318] on icon "button" at bounding box center [312, 319] width 12 height 12
click at [330, 316] on button "button" at bounding box center [312, 319] width 68 height 39
click at [312, 304] on button "button" at bounding box center [312, 319] width 68 height 39
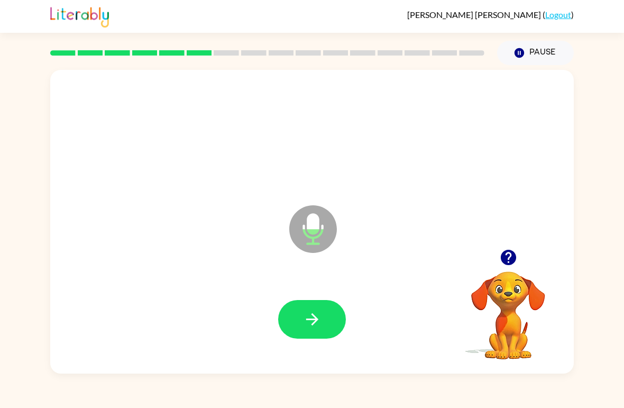
click at [282, 315] on button "button" at bounding box center [312, 319] width 68 height 39
click at [318, 310] on button "button" at bounding box center [312, 319] width 68 height 39
click at [313, 325] on icon "button" at bounding box center [312, 319] width 12 height 12
click at [303, 332] on button "button" at bounding box center [312, 319] width 68 height 39
click at [322, 326] on button "button" at bounding box center [312, 319] width 68 height 39
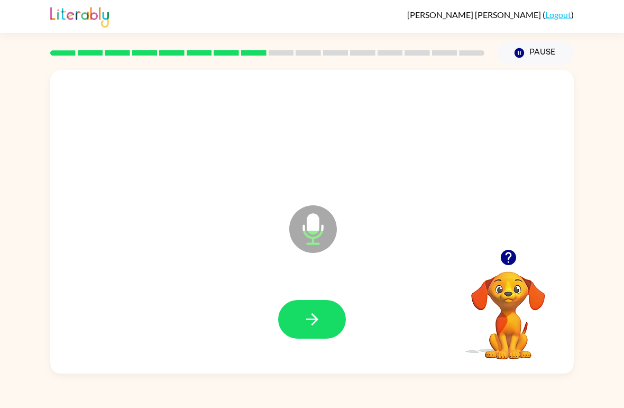
click at [317, 322] on icon "button" at bounding box center [312, 319] width 19 height 19
click at [312, 323] on icon "button" at bounding box center [312, 319] width 19 height 19
click at [308, 328] on icon "button" at bounding box center [312, 319] width 19 height 19
click at [306, 332] on button "button" at bounding box center [312, 319] width 68 height 39
click at [322, 330] on button "button" at bounding box center [312, 319] width 68 height 39
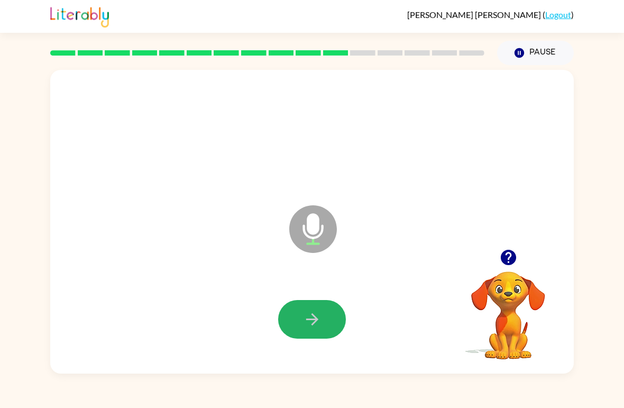
click at [299, 321] on button "button" at bounding box center [312, 319] width 68 height 39
click at [304, 326] on icon "button" at bounding box center [312, 319] width 19 height 19
click at [312, 317] on icon "button" at bounding box center [312, 319] width 19 height 19
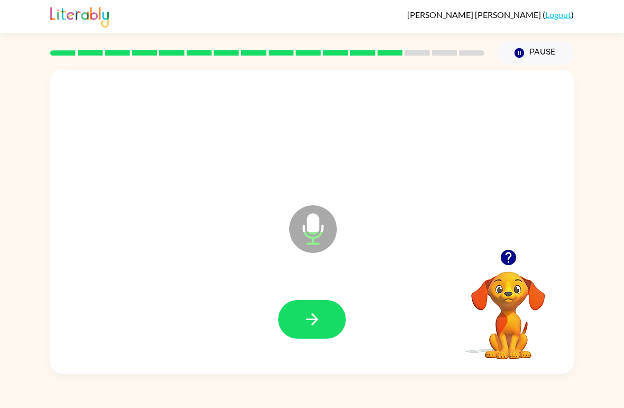
click at [325, 322] on button "button" at bounding box center [312, 319] width 68 height 39
click at [334, 331] on button "button" at bounding box center [312, 319] width 68 height 39
click at [309, 306] on button "button" at bounding box center [312, 319] width 68 height 39
